Goal: Information Seeking & Learning: Learn about a topic

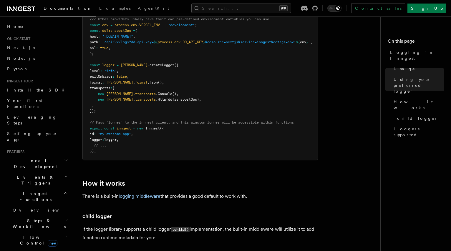
scroll to position [562, 0]
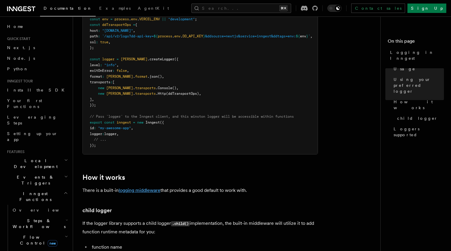
click at [148, 193] on link "logging middleware" at bounding box center [140, 191] width 42 height 6
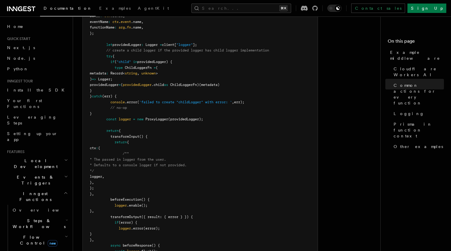
scroll to position [1250, 0]
click at [394, 66] on span "Cloudflare Workers AI" at bounding box center [419, 72] width 50 height 12
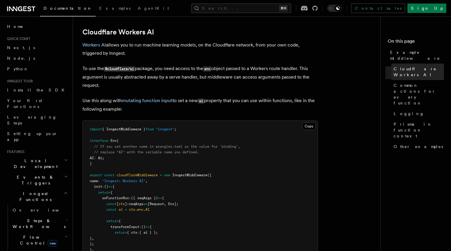
scroll to position [130, 0]
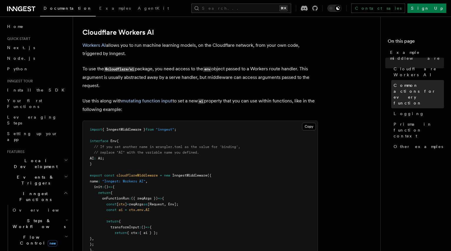
click at [394, 82] on span "Common actions for every function" at bounding box center [419, 94] width 50 height 24
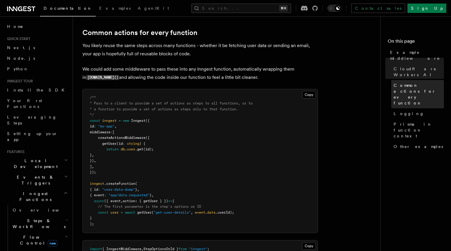
scroll to position [486, 0]
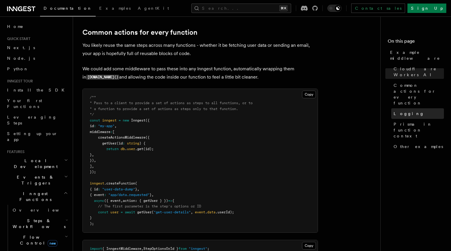
click at [391, 108] on link "Logging" at bounding box center [417, 113] width 53 height 11
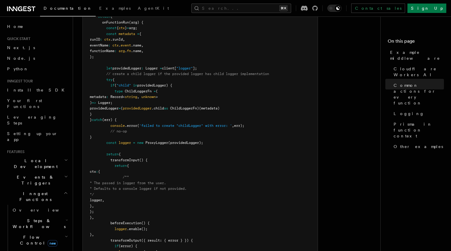
scroll to position [1126, 0]
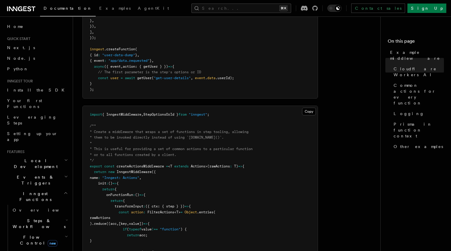
scroll to position [593, 0]
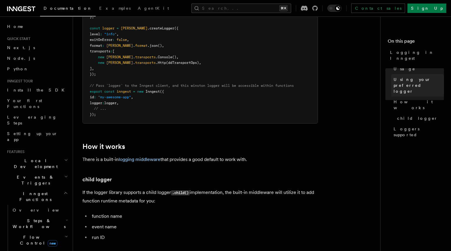
click at [394, 77] on span "Using your preferred logger" at bounding box center [419, 86] width 50 height 18
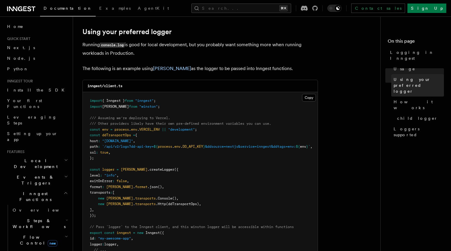
scroll to position [451, 0]
click at [189, 126] on span "/// Other providers likely have their own pre-defined environment variables you…" at bounding box center [180, 124] width 181 height 4
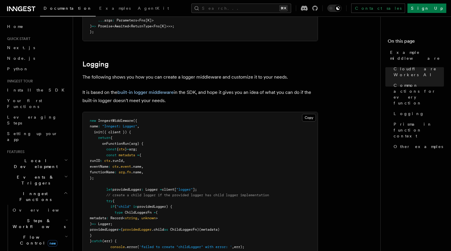
scroll to position [1137, 0]
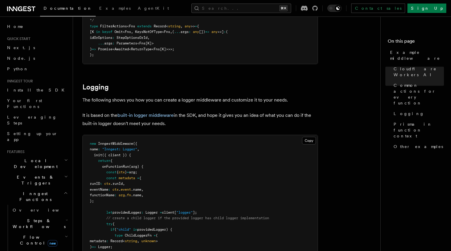
scroll to position [1137, 0]
